Goal: Navigation & Orientation: Understand site structure

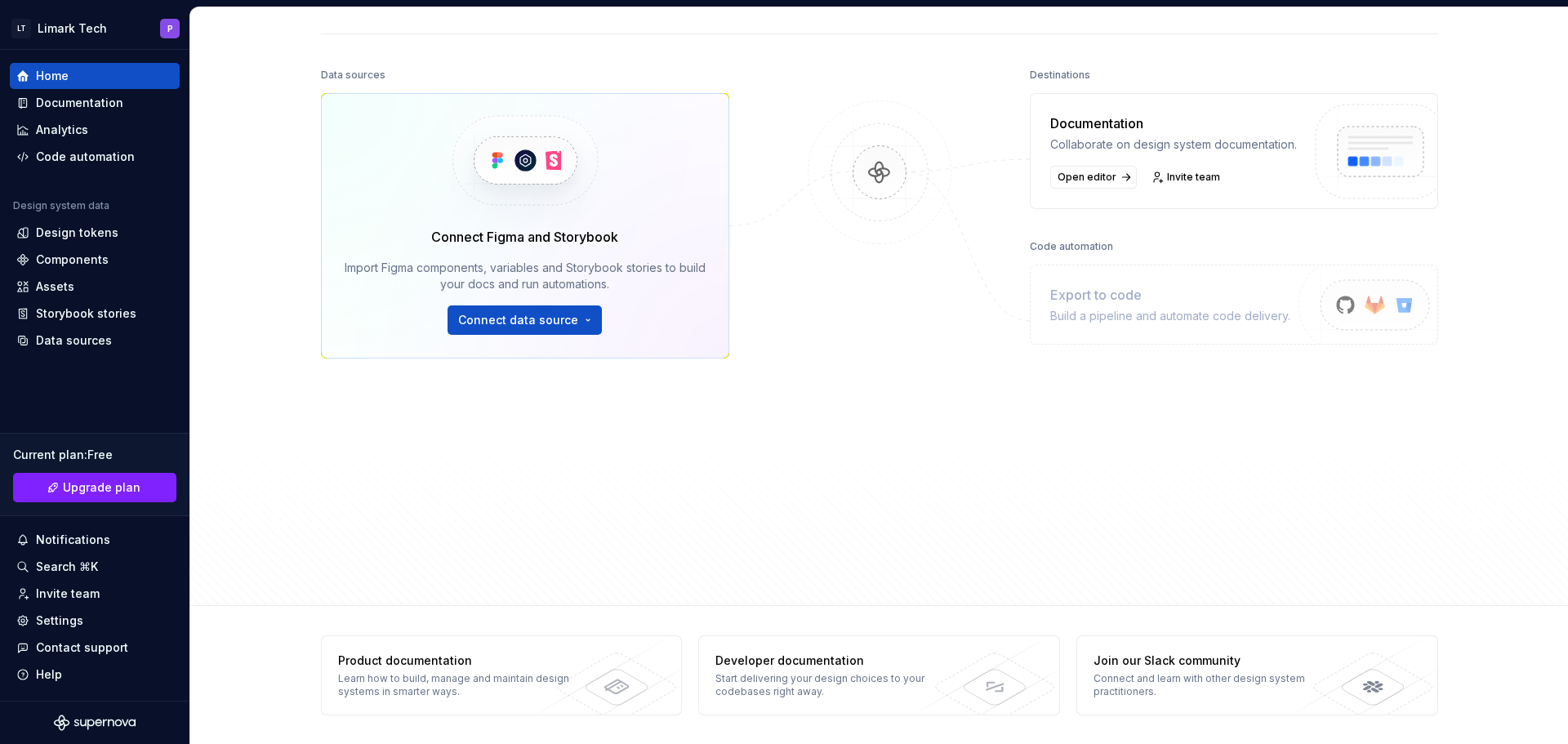
scroll to position [167, 0]
click at [35, 109] on div "Documentation" at bounding box center [95, 103] width 157 height 16
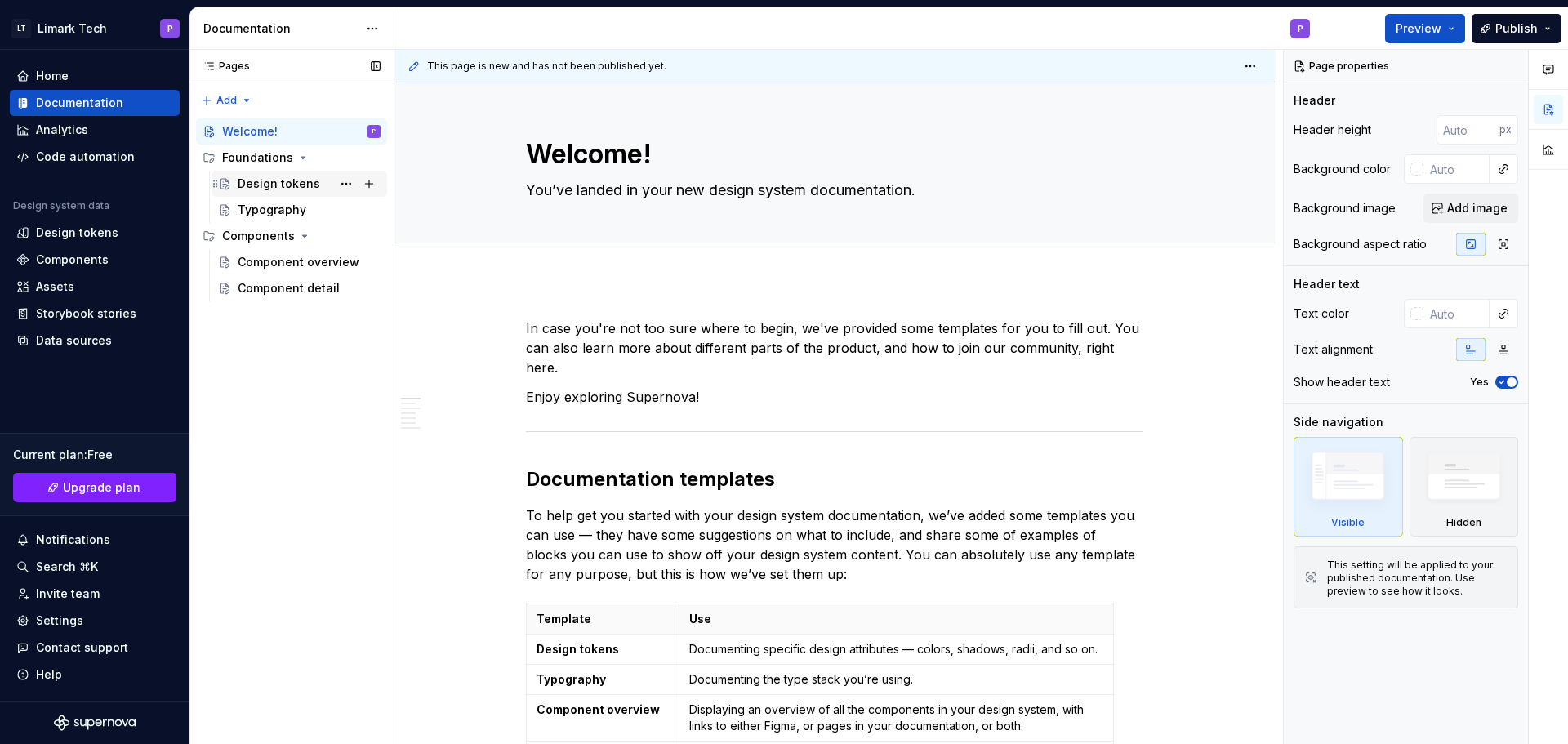
click at [281, 185] on div "Design tokens" at bounding box center [279, 184] width 83 height 16
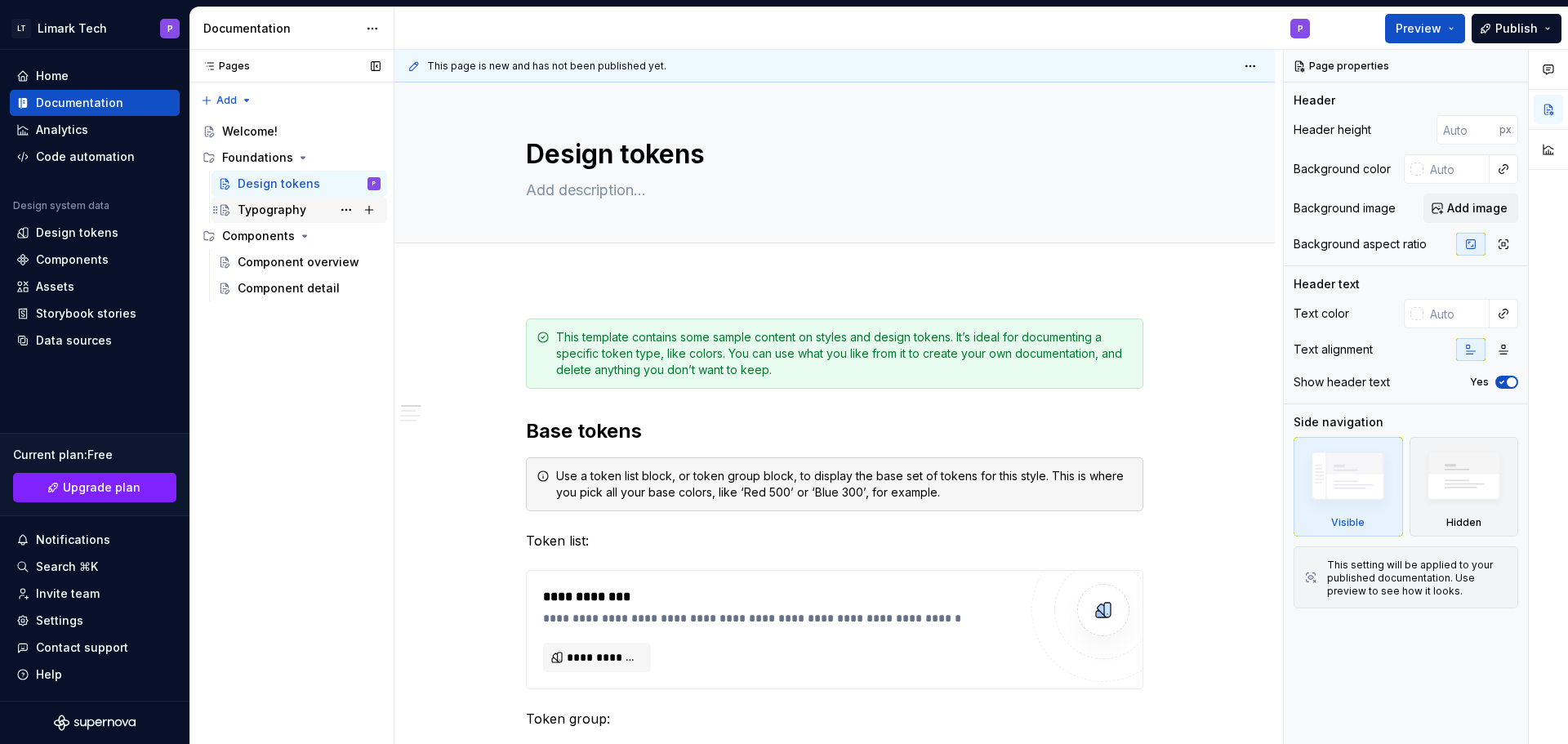
click at [267, 214] on div "Typography" at bounding box center [272, 210] width 69 height 16
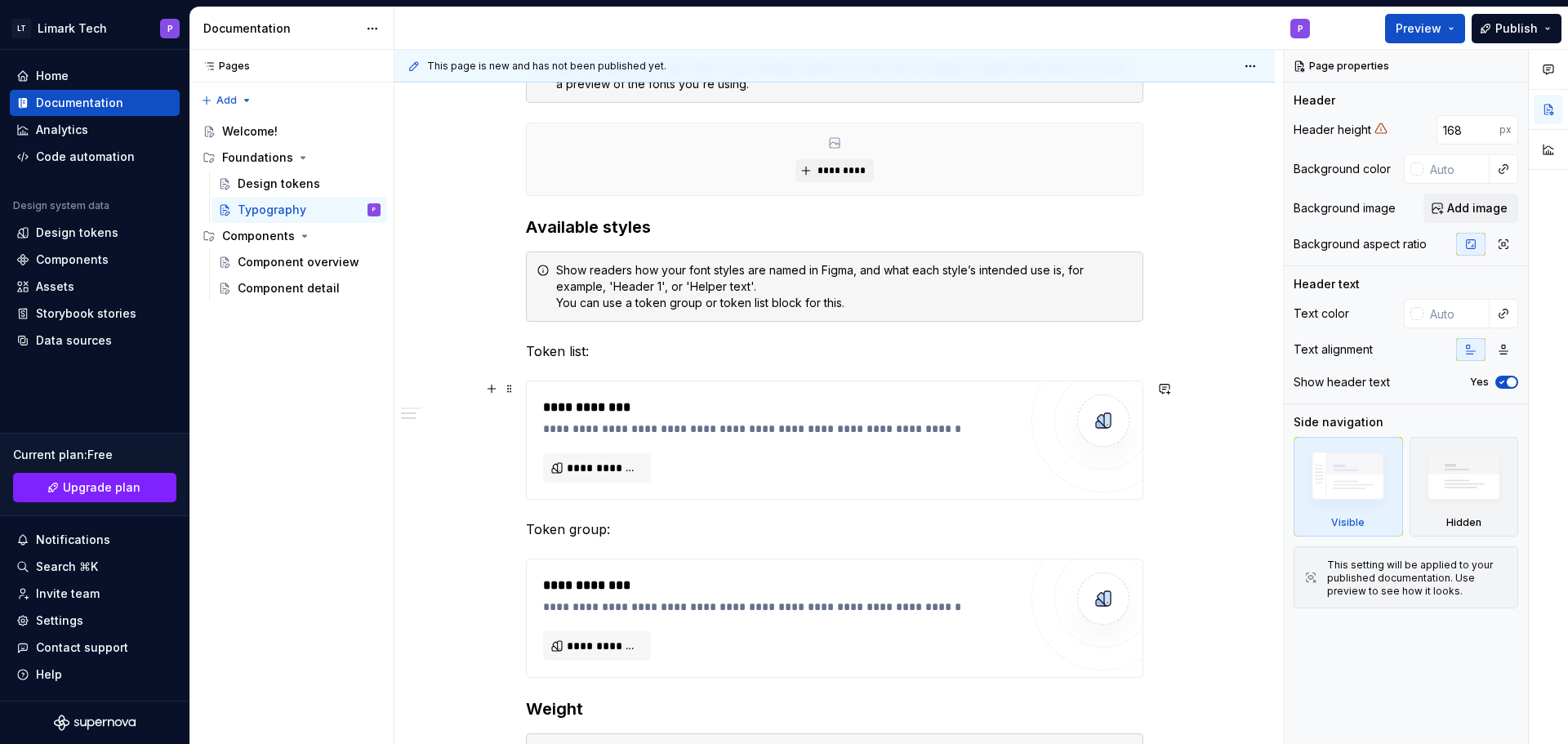
scroll to position [409, 0]
click at [246, 257] on div "Component overview" at bounding box center [284, 262] width 94 height 16
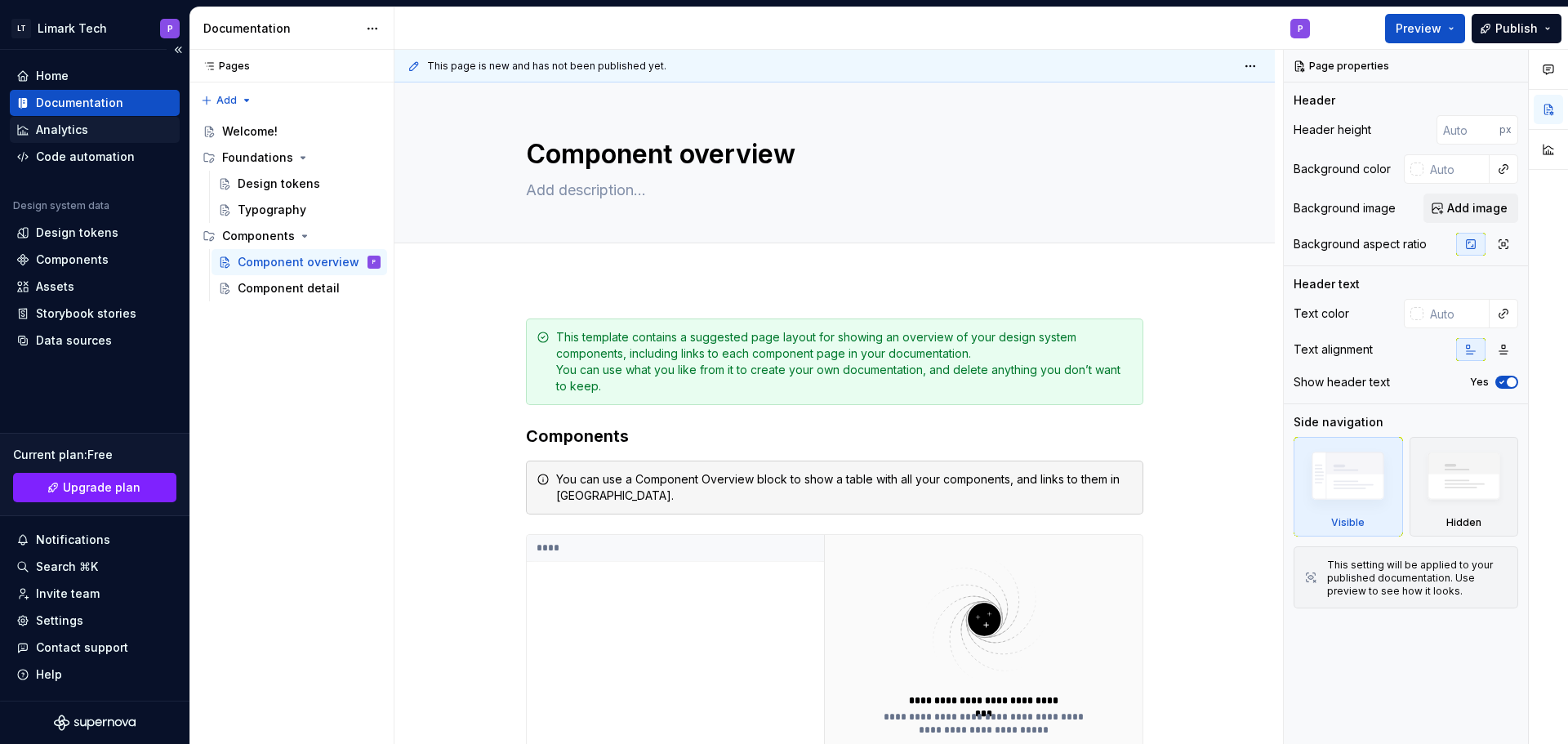
type textarea "*"
click at [33, 129] on div "Analytics" at bounding box center [95, 129] width 157 height 16
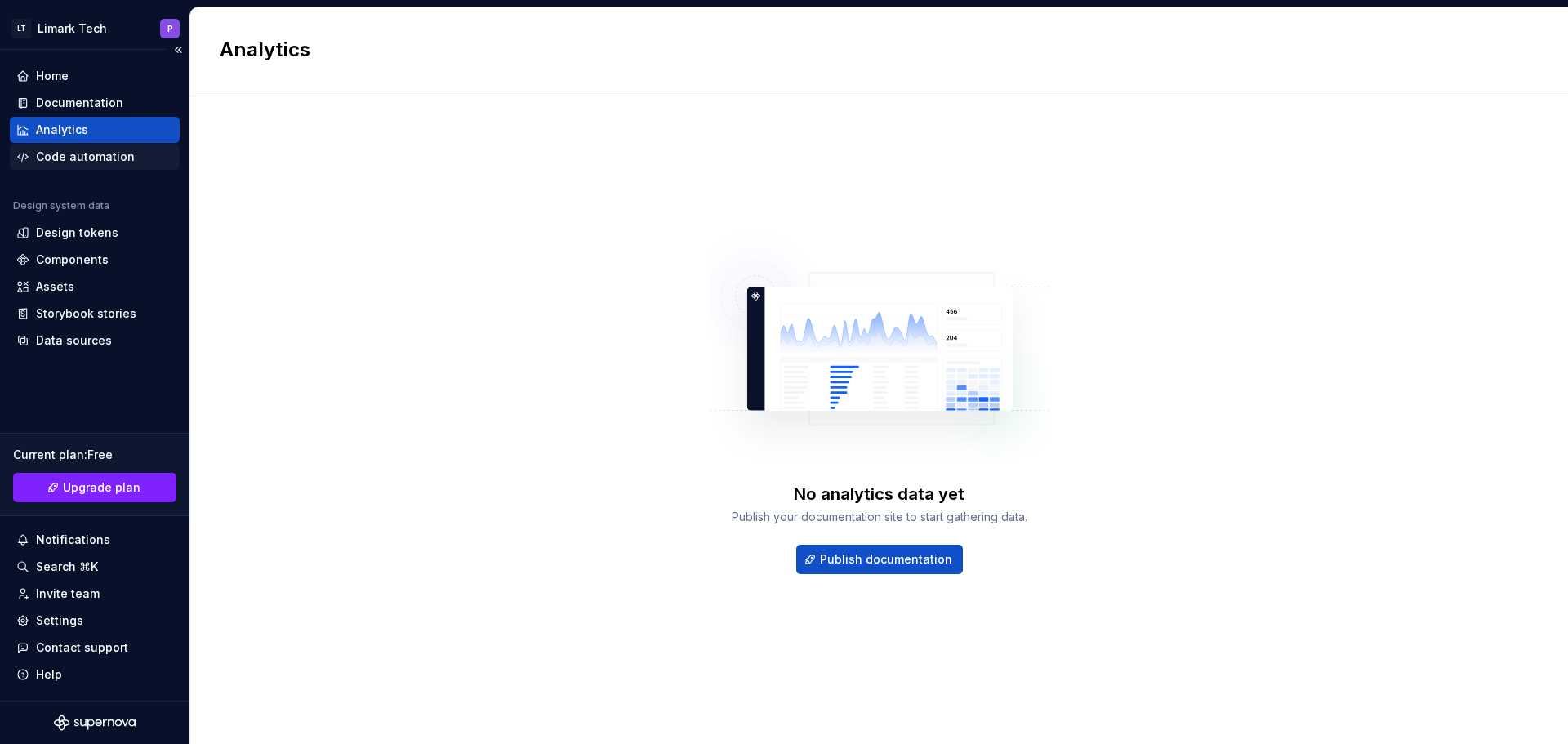
click at [36, 154] on div "Code automation" at bounding box center [85, 156] width 99 height 16
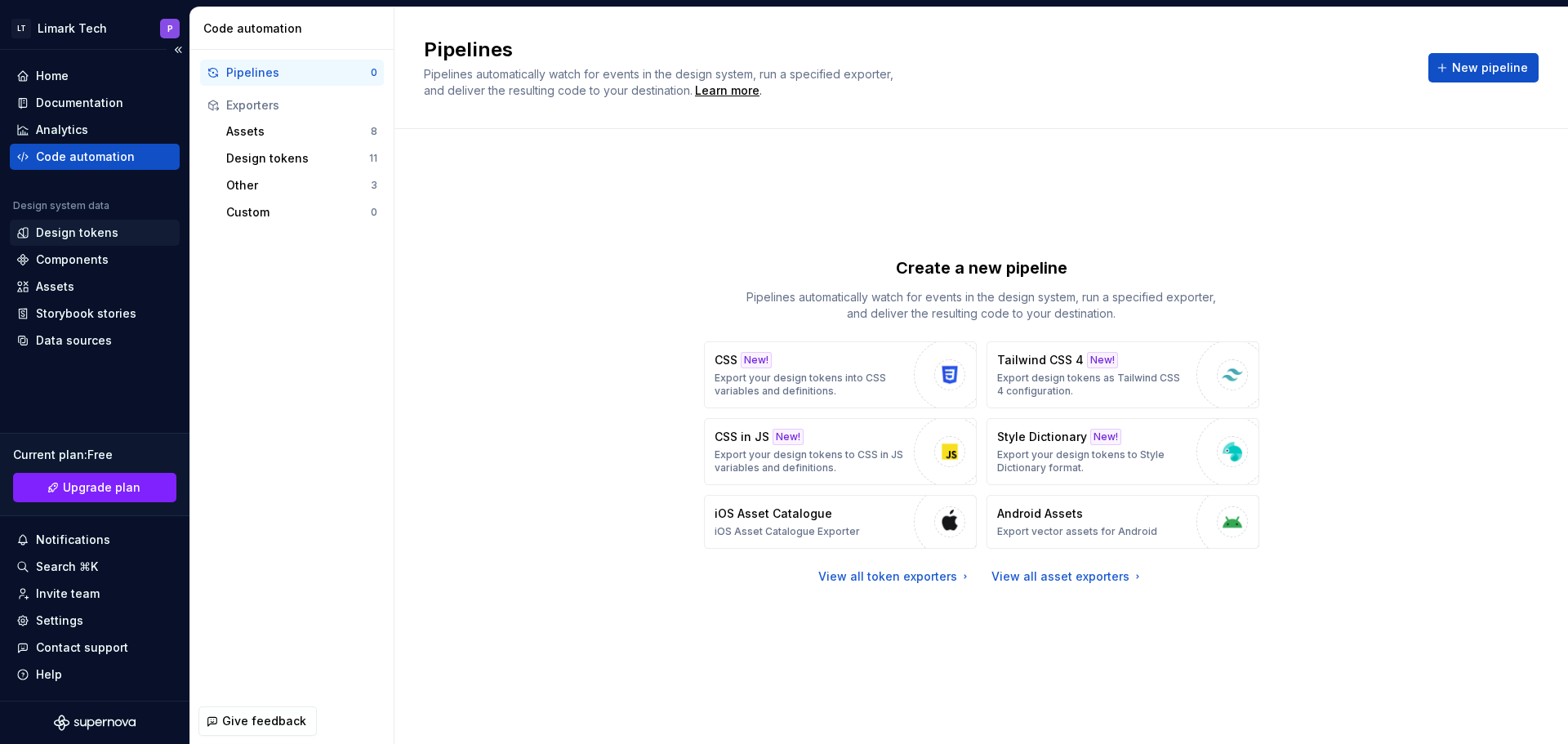
click at [42, 237] on div "Design tokens" at bounding box center [78, 232] width 83 height 16
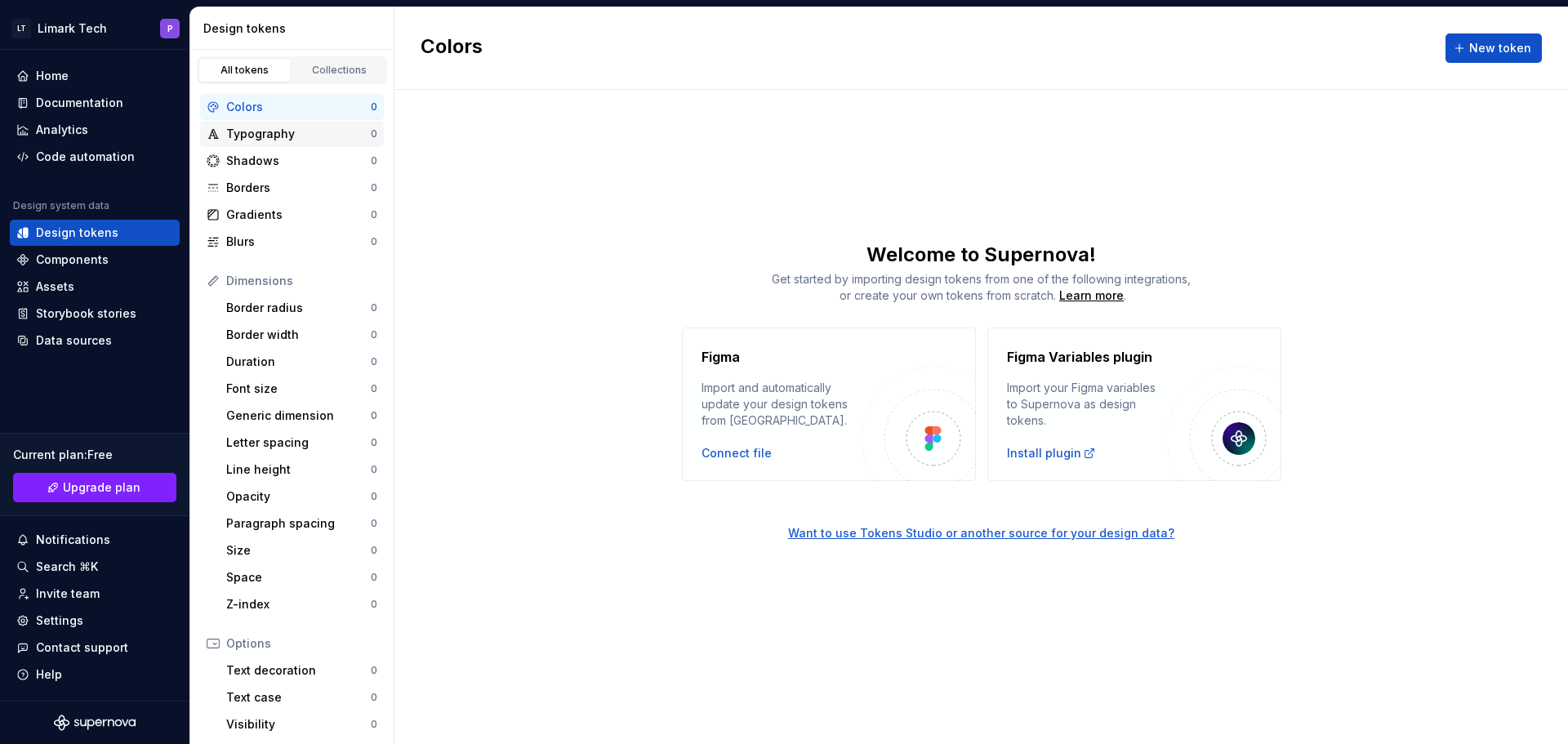
click at [252, 129] on div "Typography" at bounding box center [299, 134] width 145 height 16
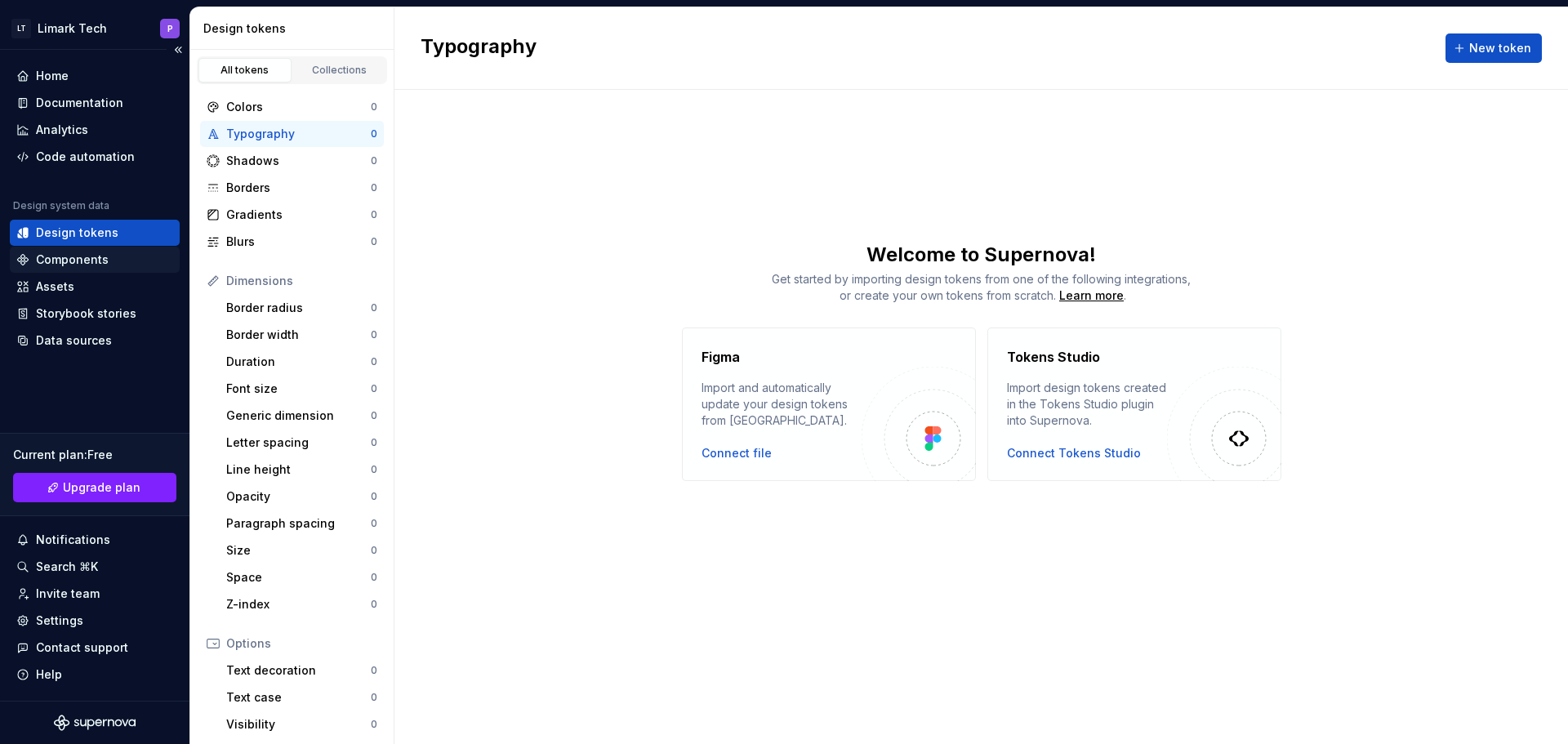
click at [35, 260] on div "Components" at bounding box center [95, 260] width 157 height 16
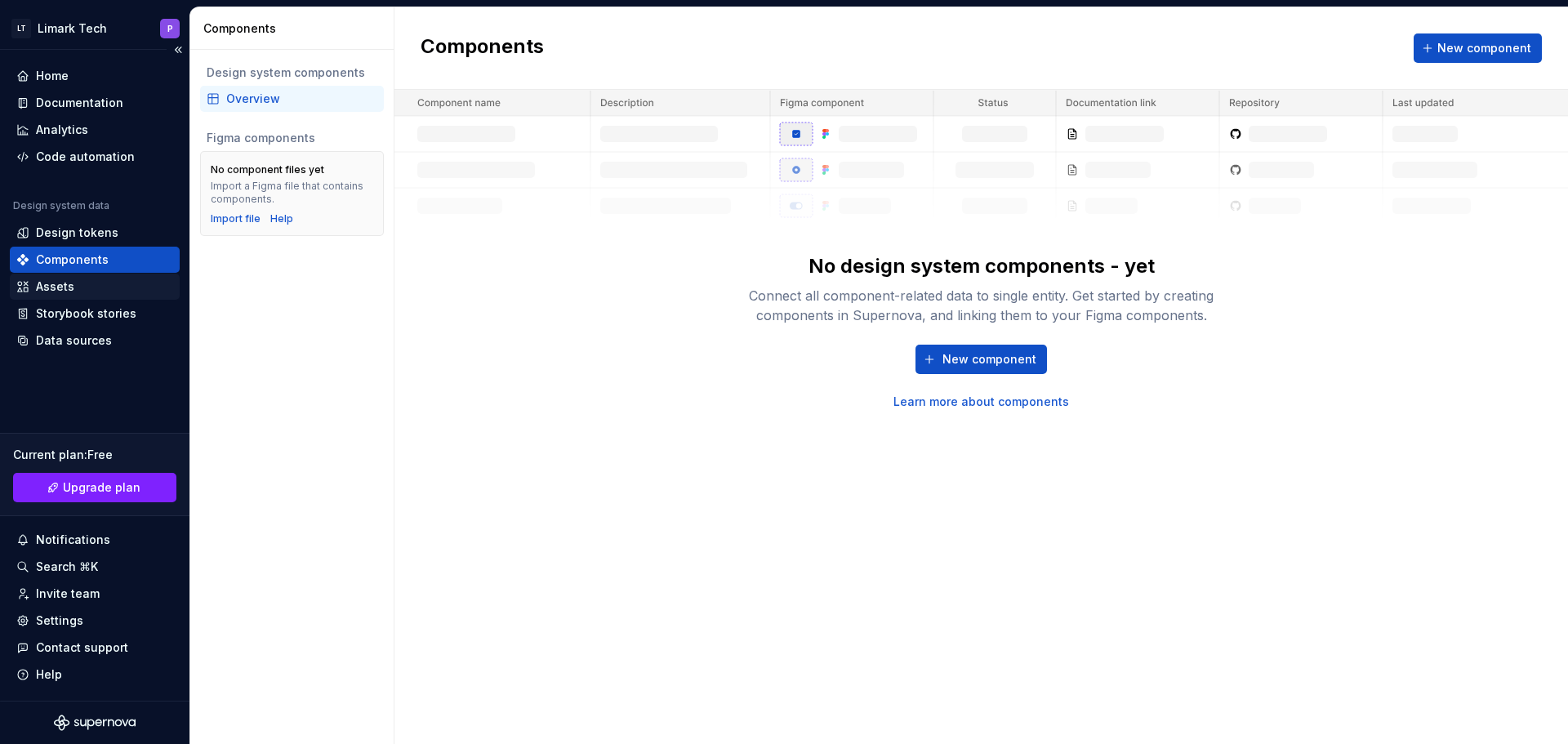
click at [31, 285] on div "Assets" at bounding box center [95, 287] width 157 height 16
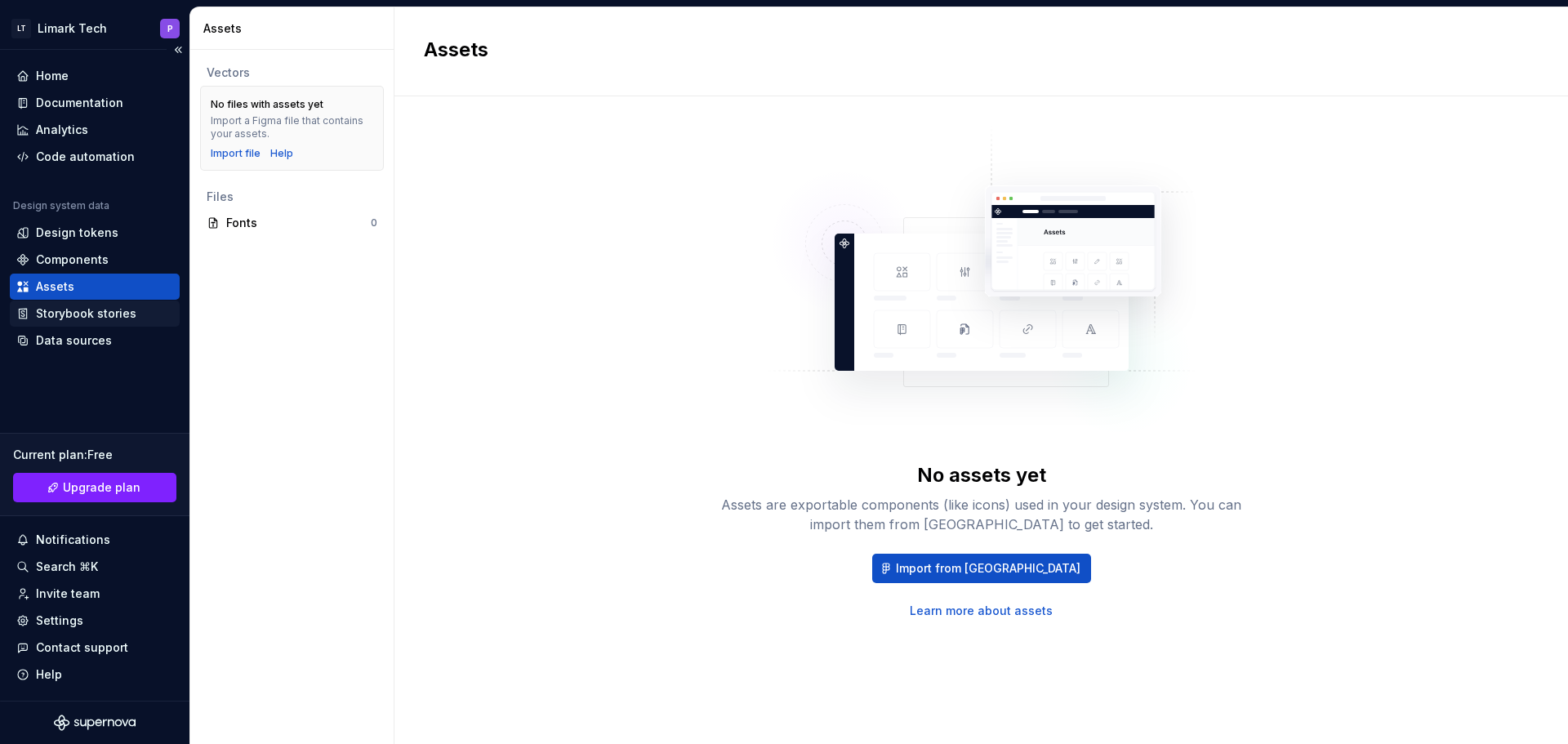
click at [41, 319] on div "Storybook stories" at bounding box center [86, 313] width 100 height 16
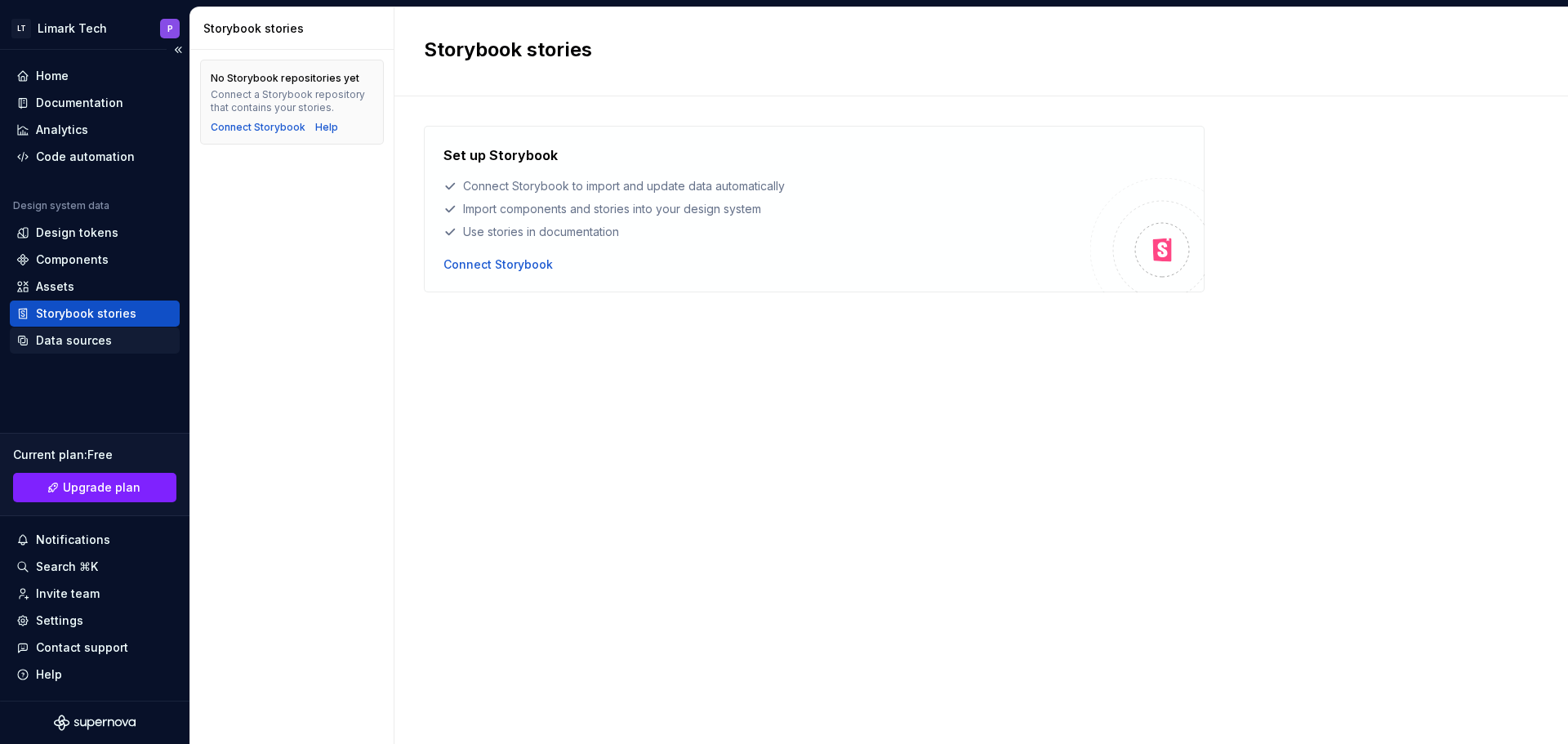
click at [38, 338] on div "Data sources" at bounding box center [74, 340] width 76 height 16
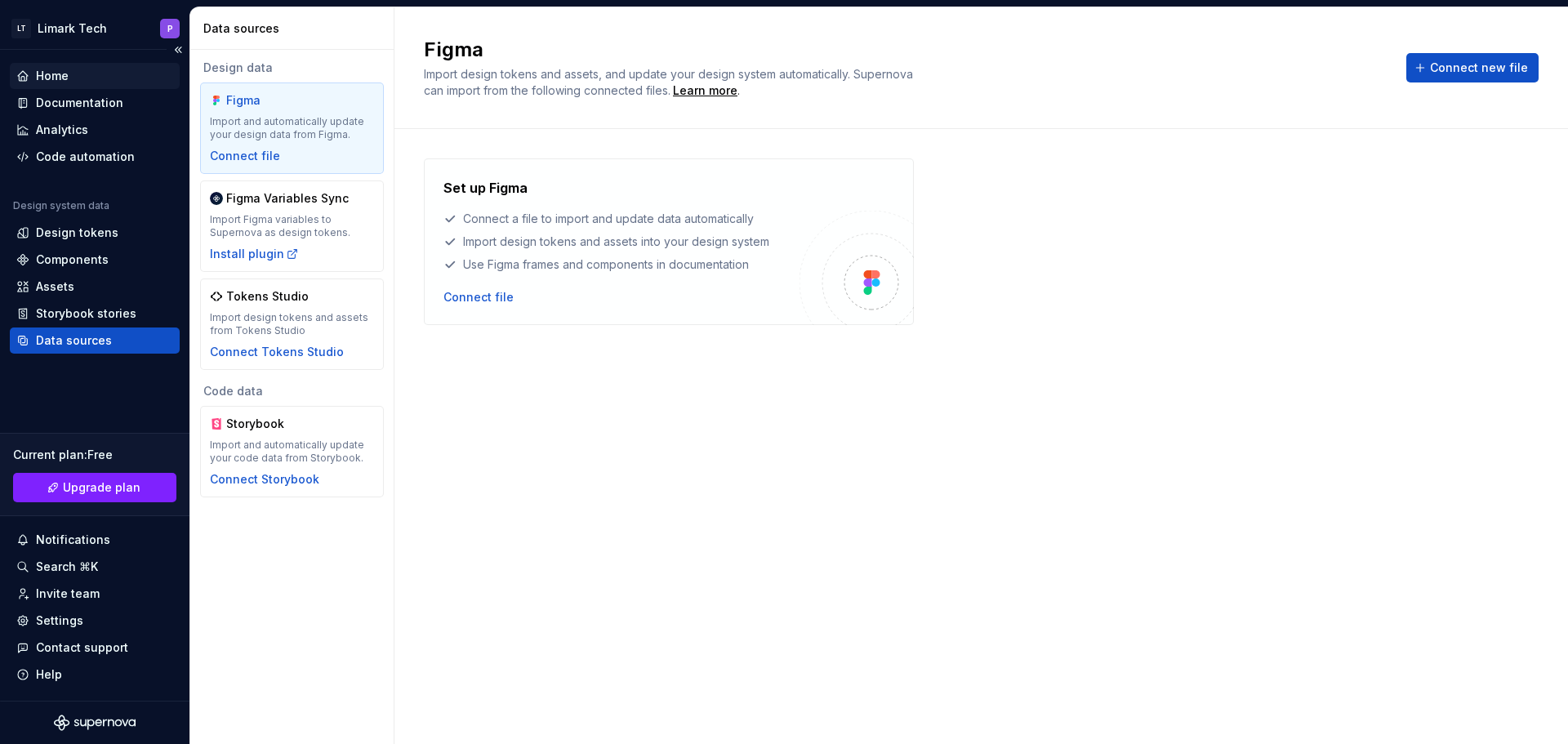
click at [47, 82] on div "Home" at bounding box center [53, 76] width 33 height 16
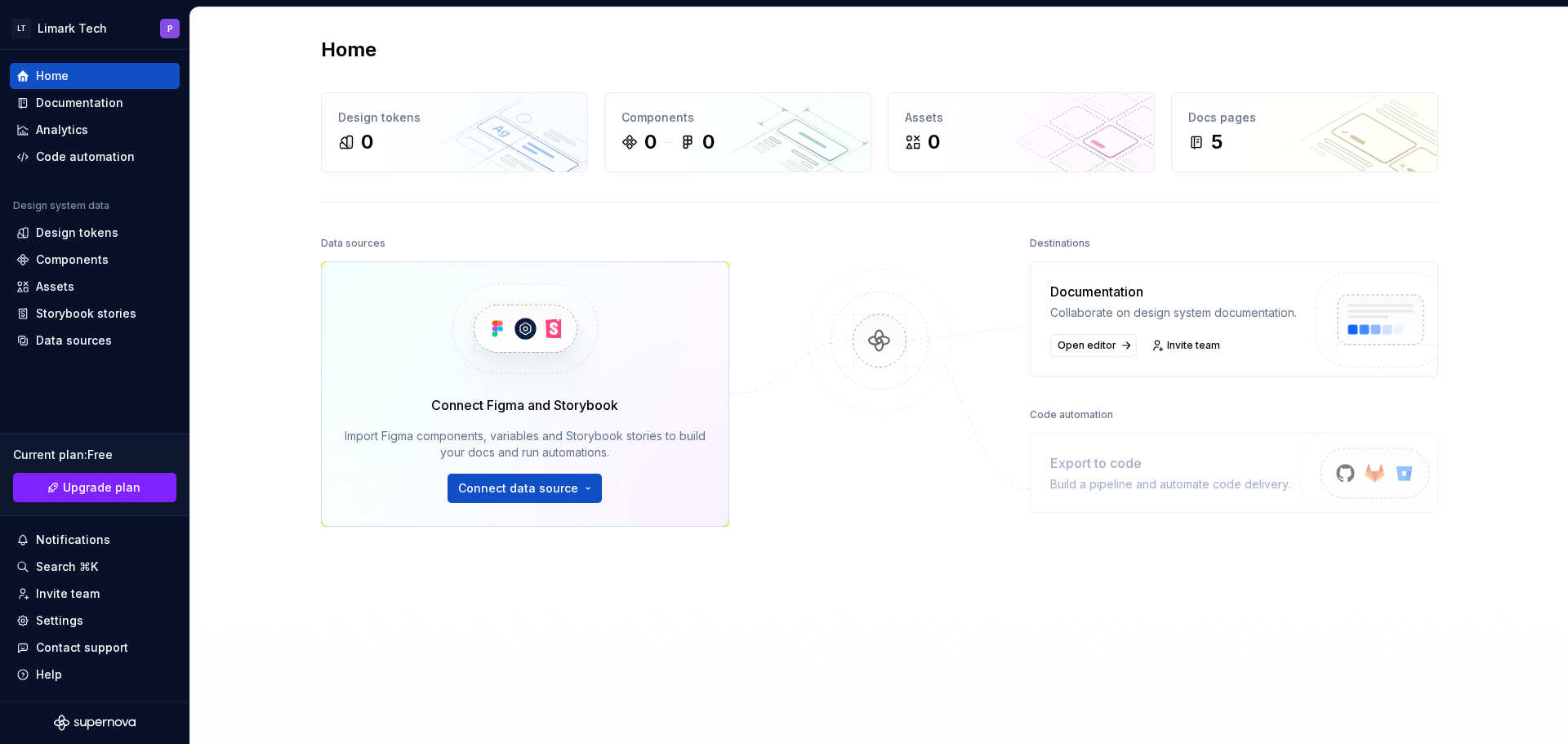
click at [310, 338] on div "Home Design tokens 0 Components 0 0 Assets 0 Docs pages 5 Data sources Connect …" at bounding box center [879, 391] width 1176 height 766
